Goal: Task Accomplishment & Management: Complete application form

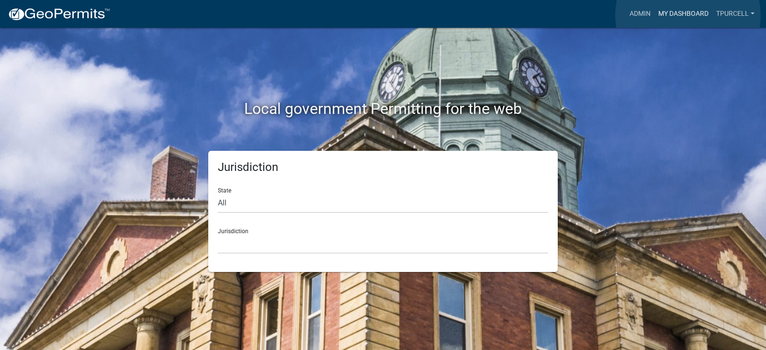
click at [688, 15] on link "My Dashboard" at bounding box center [684, 14] width 58 height 18
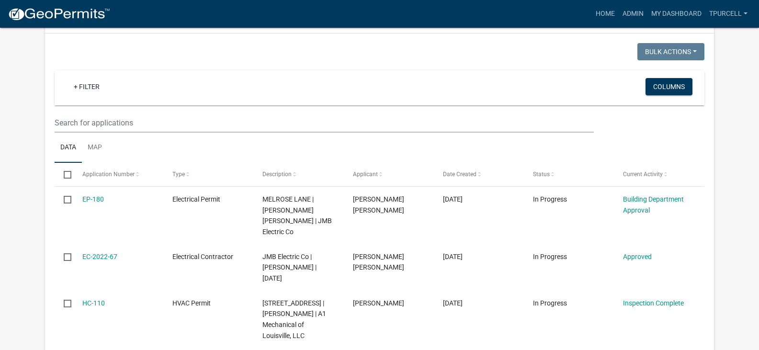
scroll to position [172, 0]
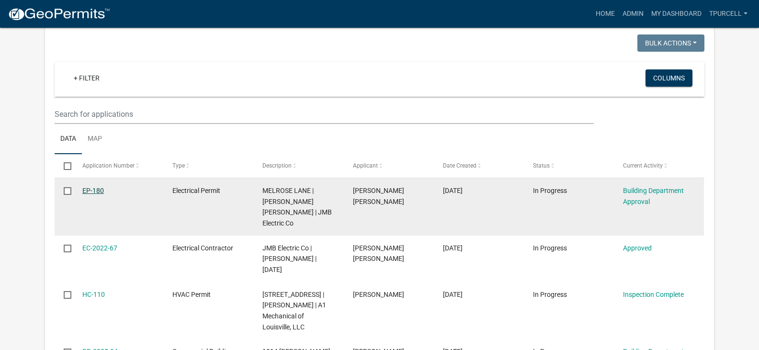
click at [90, 187] on link "EP-180" at bounding box center [93, 191] width 22 height 8
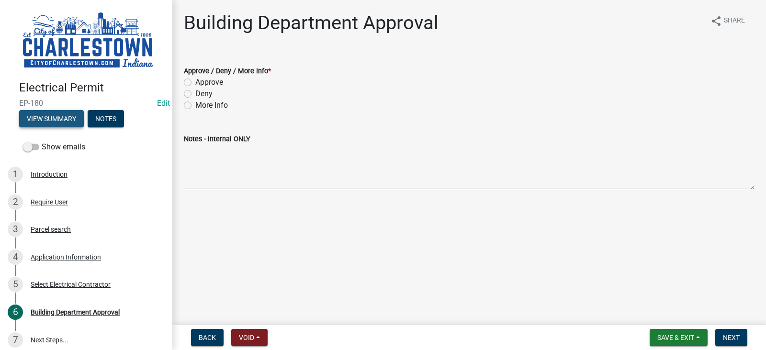
click at [57, 111] on button "View Summary" at bounding box center [51, 118] width 65 height 17
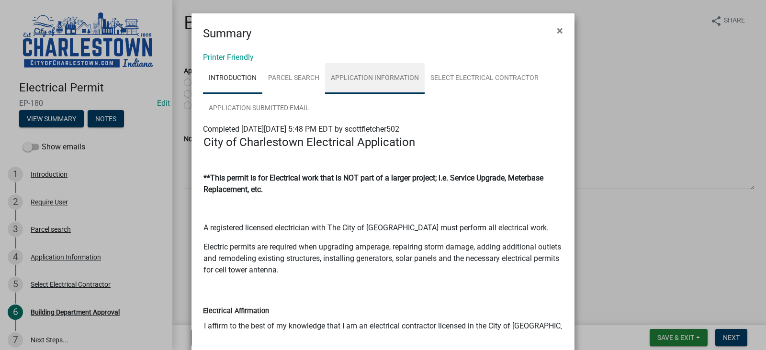
click at [399, 74] on link "Application Information" at bounding box center [375, 78] width 100 height 31
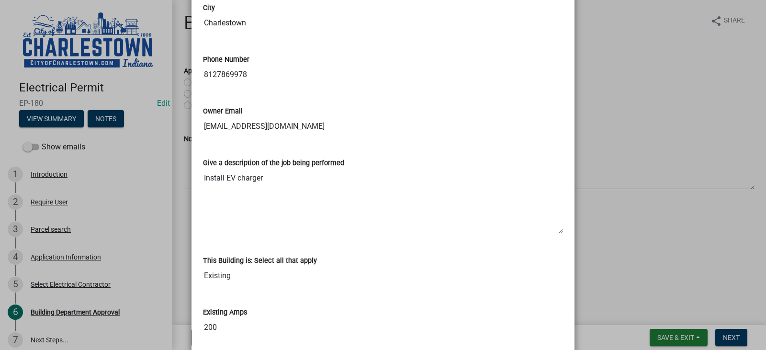
scroll to position [345, 0]
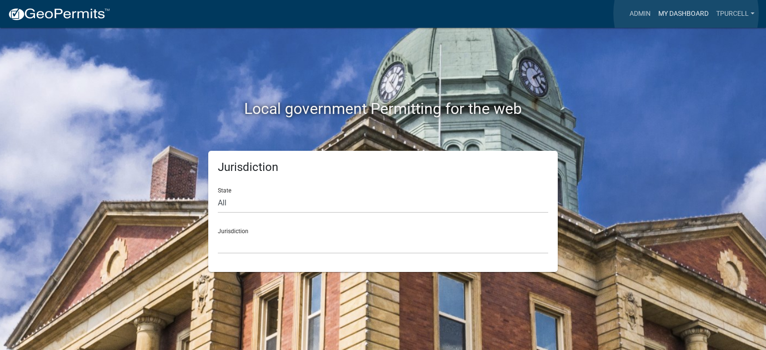
click at [686, 13] on link "My Dashboard" at bounding box center [684, 14] width 58 height 18
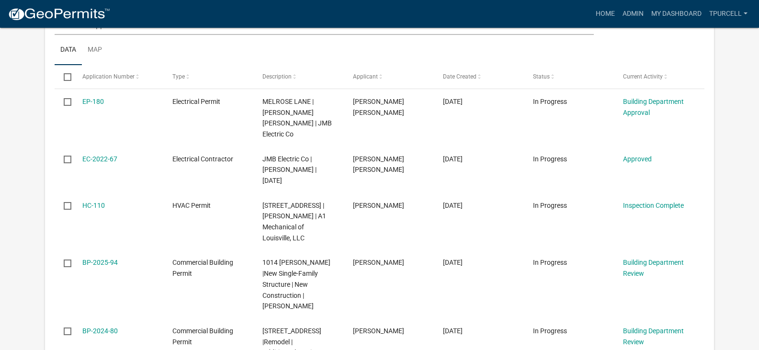
scroll to position [268, 0]
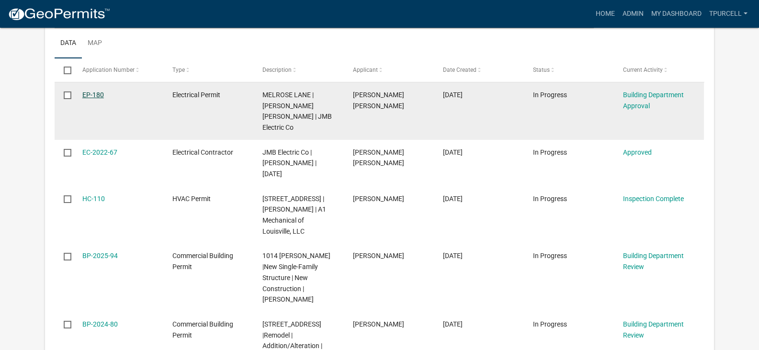
click at [95, 94] on link "EP-180" at bounding box center [93, 95] width 22 height 8
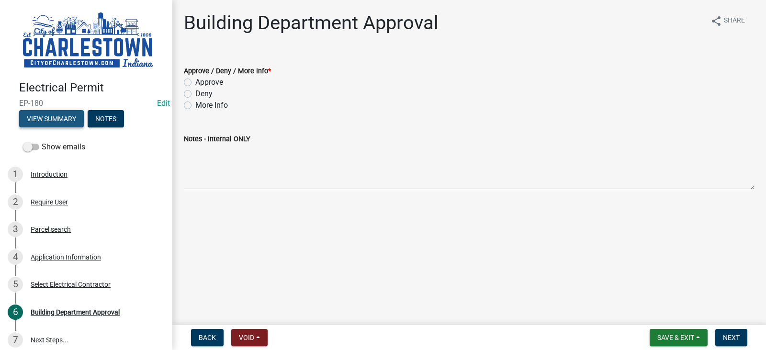
click at [62, 114] on button "View Summary" at bounding box center [51, 118] width 65 height 17
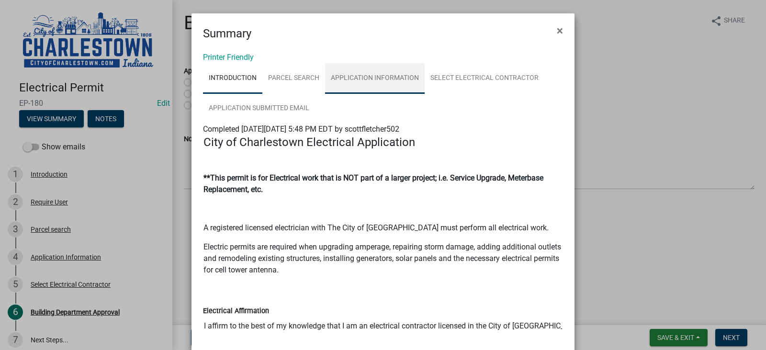
click at [362, 77] on link "Application Information" at bounding box center [375, 78] width 100 height 31
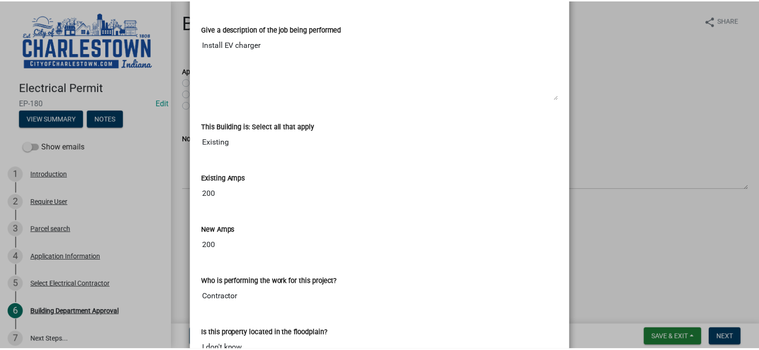
scroll to position [440, 0]
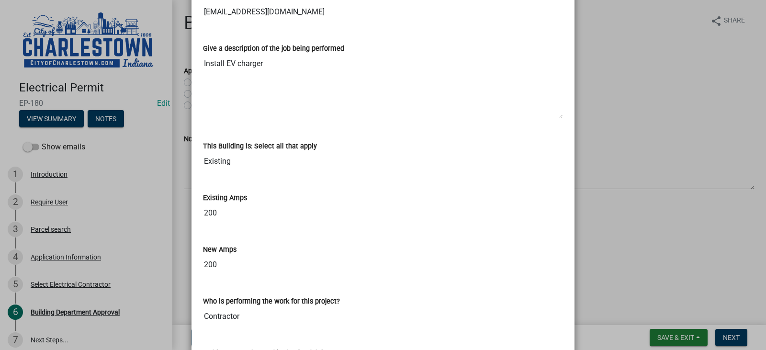
click at [680, 271] on ngb-modal-window "Summary × Printer Friendly Introduction Parcel search Application Information S…" at bounding box center [383, 175] width 766 height 350
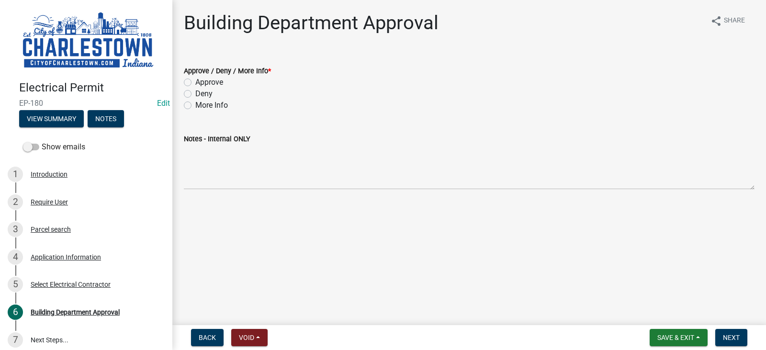
click at [195, 84] on label "Approve" at bounding box center [209, 82] width 28 height 11
click at [195, 83] on input "Approve" at bounding box center [198, 80] width 6 height 6
radio input "true"
click at [740, 335] on button "Next" at bounding box center [731, 337] width 32 height 17
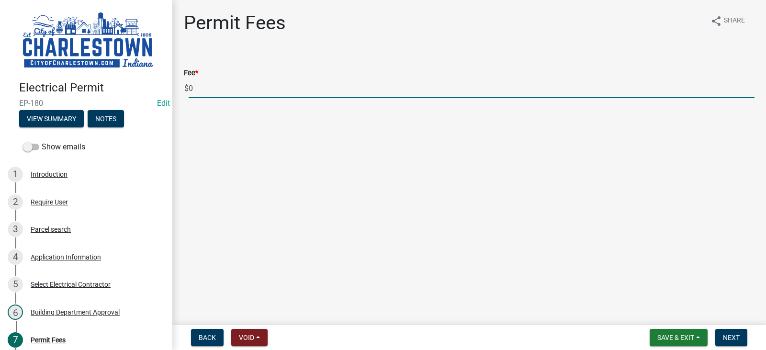
click at [196, 90] on input "0" at bounding box center [472, 89] width 566 height 20
type input "100.00"
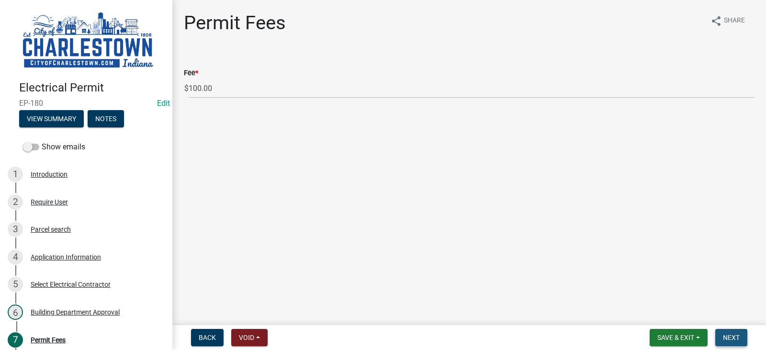
click at [735, 338] on span "Next" at bounding box center [731, 338] width 17 height 8
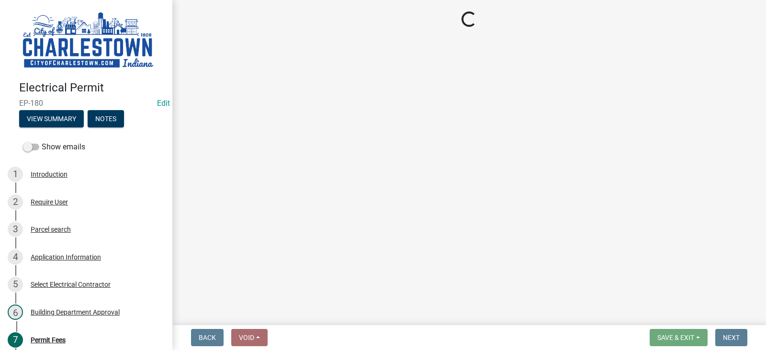
select select "3: 3"
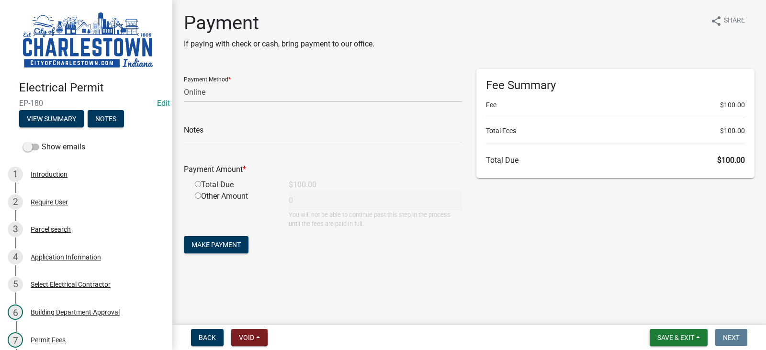
click at [197, 185] on input "radio" at bounding box center [198, 184] width 6 height 6
radio input "true"
type input "100"
click at [680, 333] on button "Save & Exit" at bounding box center [679, 337] width 58 height 17
click at [664, 312] on button "Save & Exit" at bounding box center [669, 312] width 77 height 23
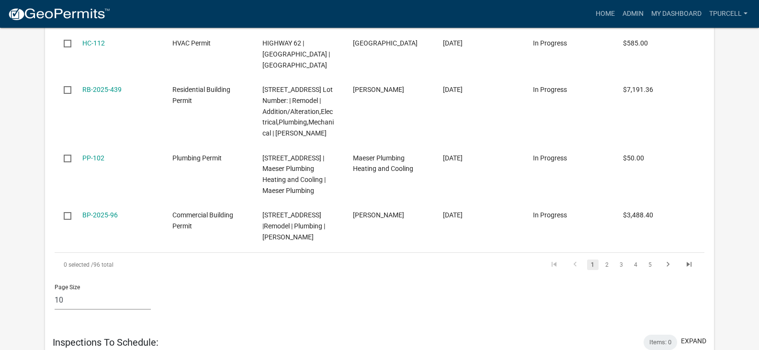
scroll to position [1277, 0]
